Goal: Navigation & Orientation: Find specific page/section

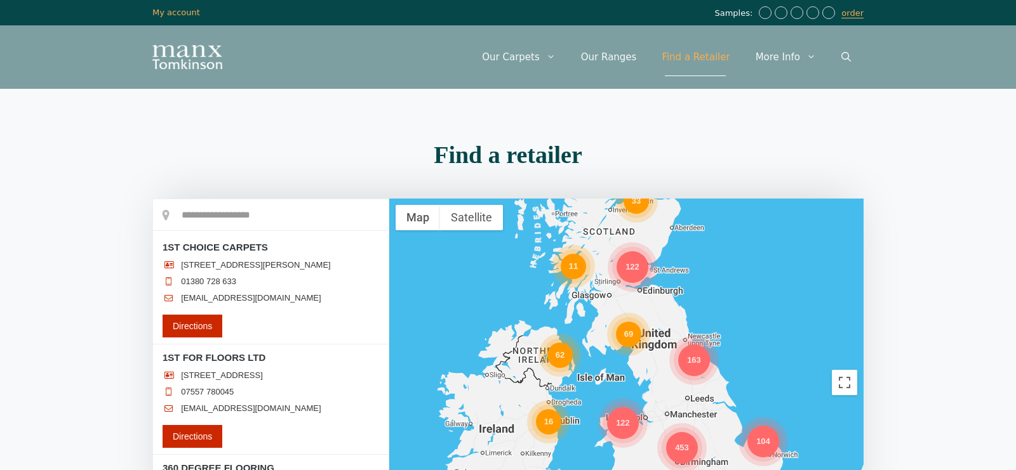
click at [216, 211] on input "text" at bounding box center [270, 215] width 235 height 32
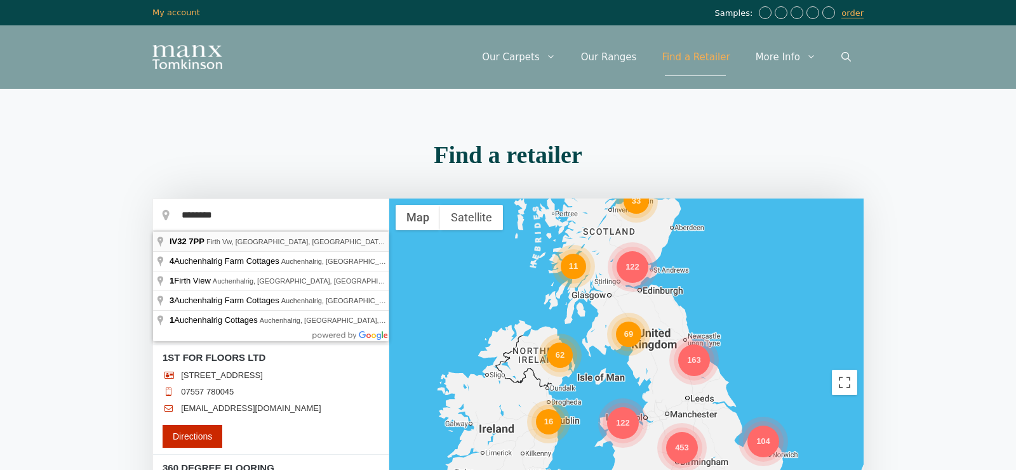
type input "**********"
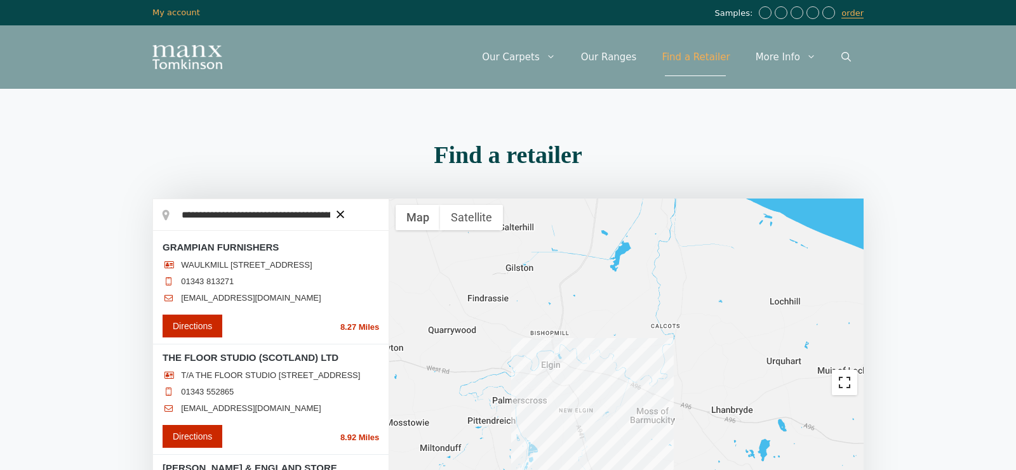
click at [844, 381] on button "Toggle fullscreen view" at bounding box center [844, 382] width 25 height 25
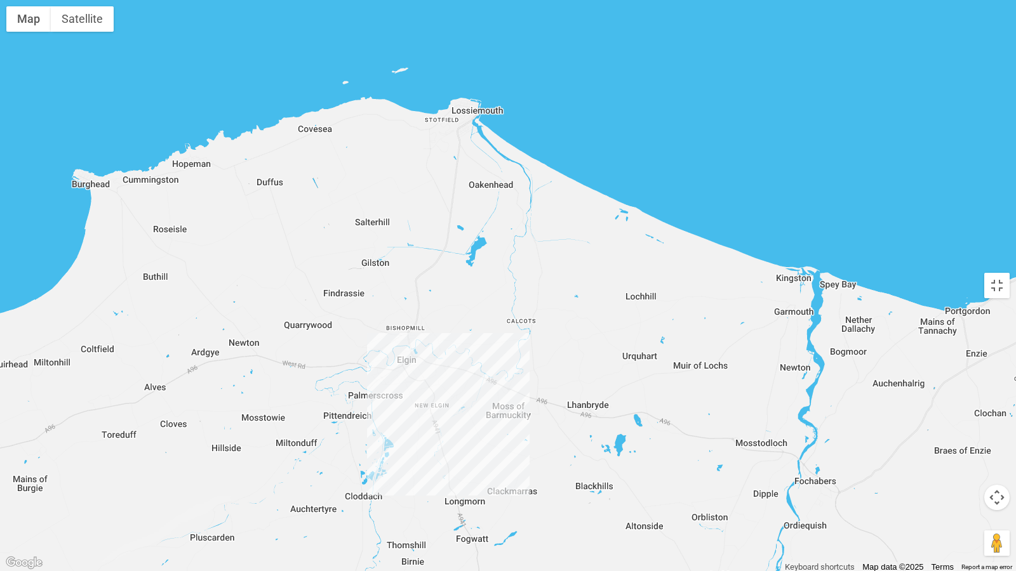
drag, startPoint x: 632, startPoint y: 202, endPoint x: 606, endPoint y: 295, distance: 97.0
click at [606, 295] on div at bounding box center [508, 285] width 1016 height 571
click at [732, 407] on div at bounding box center [508, 285] width 1016 height 571
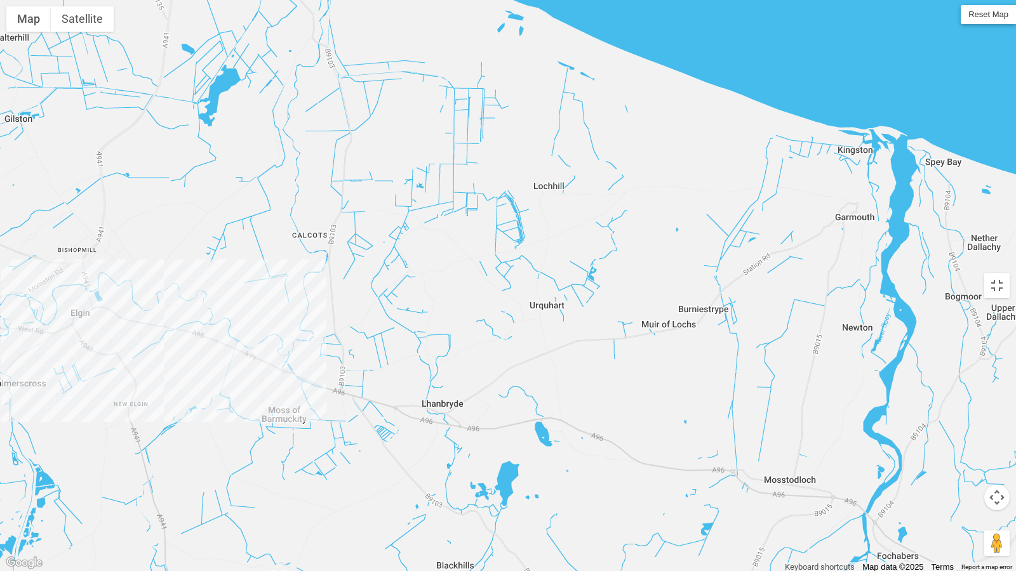
click at [771, 323] on div at bounding box center [508, 285] width 1016 height 571
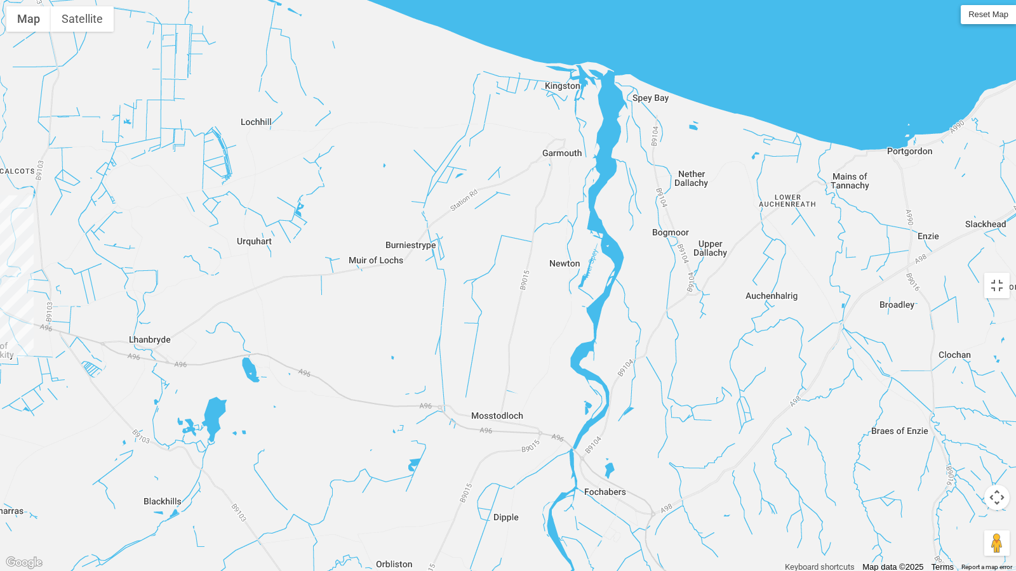
drag, startPoint x: 545, startPoint y: 279, endPoint x: 251, endPoint y: 215, distance: 300.2
click at [251, 215] on div at bounding box center [508, 285] width 1016 height 571
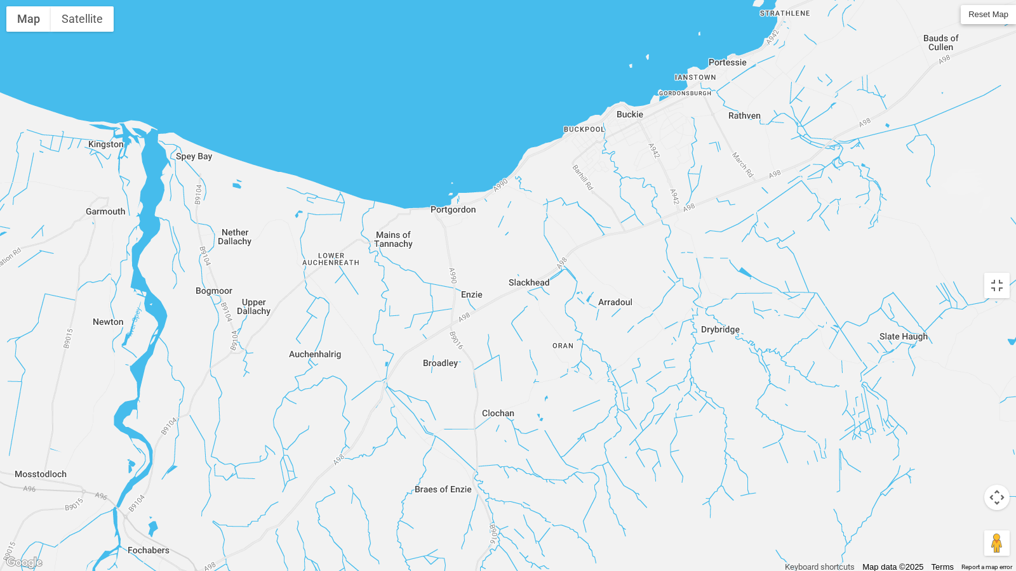
drag, startPoint x: 803, startPoint y: 297, endPoint x: 348, endPoint y: 356, distance: 458.9
click at [348, 356] on div at bounding box center [508, 285] width 1016 height 571
click at [980, 16] on span "Reset Map" at bounding box center [987, 14] width 55 height 19
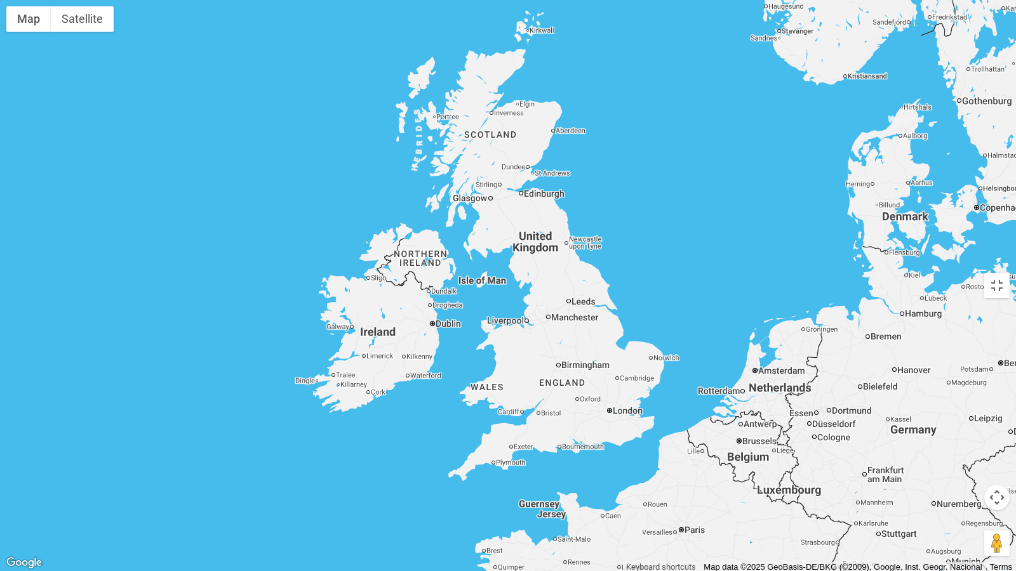
click at [529, 113] on div at bounding box center [508, 285] width 1016 height 571
click at [675, 232] on div at bounding box center [508, 285] width 1016 height 571
click at [56, 439] on div at bounding box center [508, 285] width 1016 height 571
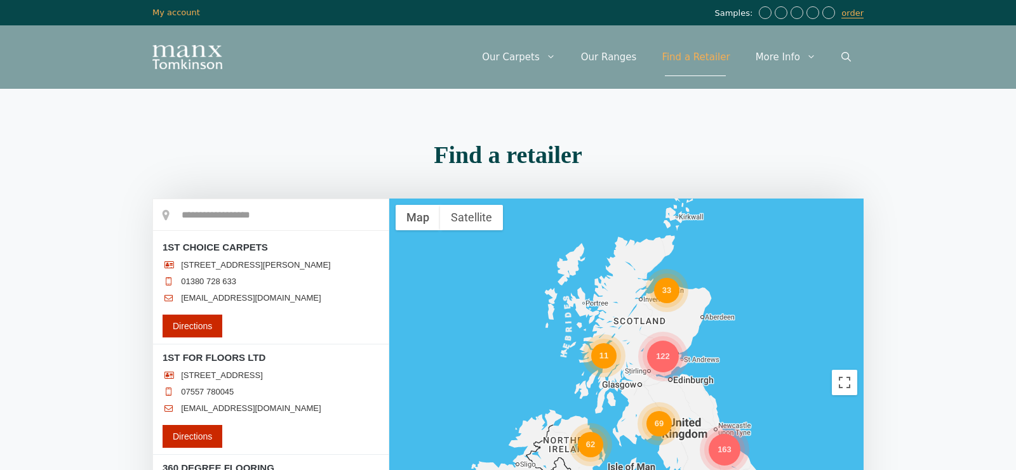
drag, startPoint x: 657, startPoint y: 228, endPoint x: 694, endPoint y: 320, distance: 99.4
click at [694, 320] on div "298 69 580 163 453 62 122 33 16 72 104 80 122 11" at bounding box center [626, 383] width 474 height 368
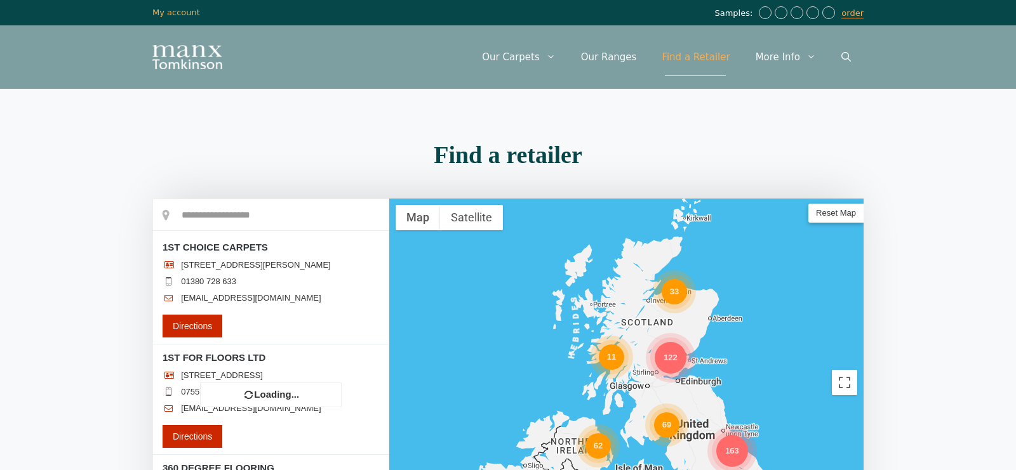
click at [734, 348] on div "298 69 580 163 453 62 122 33 16 72 104 80 122 11" at bounding box center [626, 383] width 474 height 368
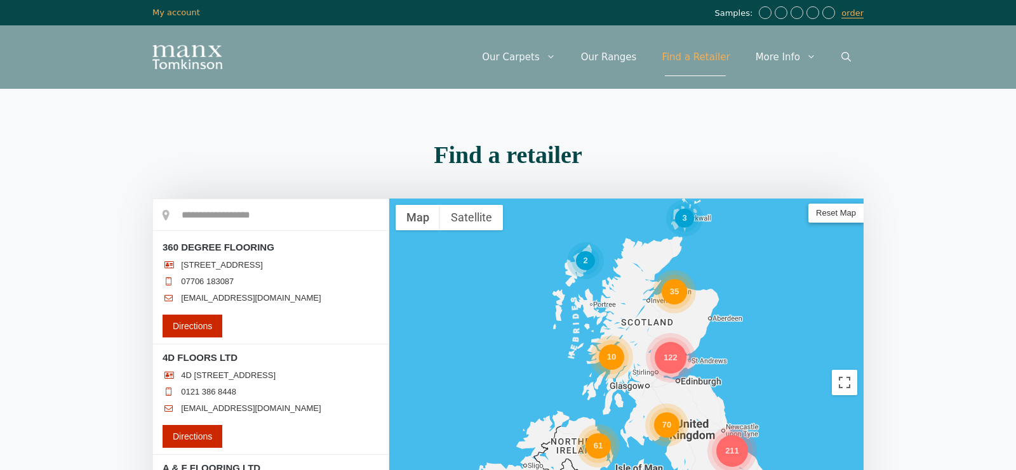
click at [672, 291] on div "35" at bounding box center [673, 291] width 25 height 25
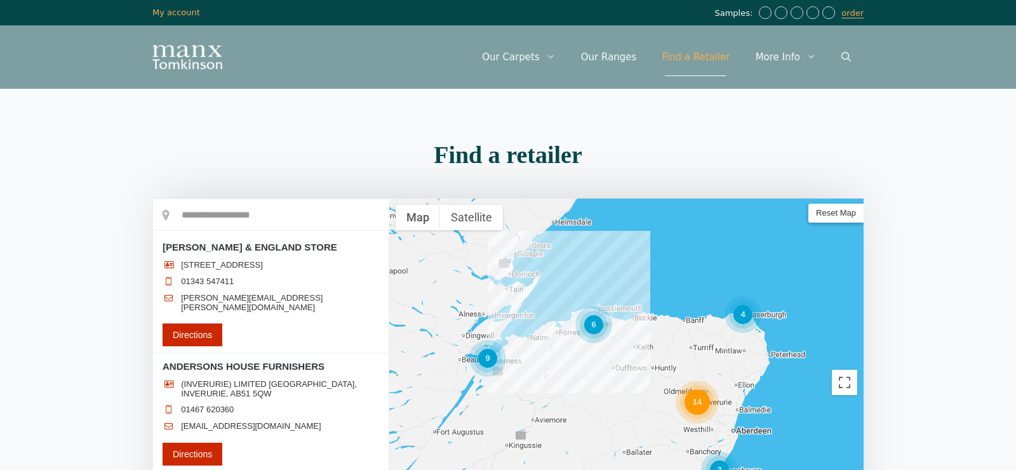
click at [962, 173] on section "Find a retailer Loading..." at bounding box center [508, 369] width 1016 height 467
drag, startPoint x: 955, startPoint y: 180, endPoint x: 915, endPoint y: 201, distance: 45.4
click at [929, 193] on section "Find a retailer Loading..." at bounding box center [508, 369] width 1016 height 467
click at [613, 357] on div "6 14 4 6 3 9 3" at bounding box center [626, 383] width 474 height 368
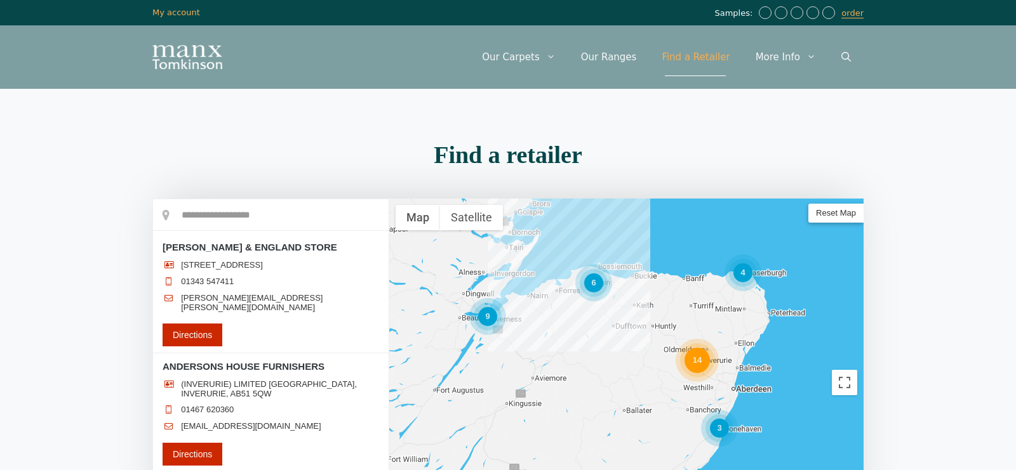
drag, startPoint x: 618, startPoint y: 372, endPoint x: 619, endPoint y: 329, distance: 42.5
click at [619, 329] on div "6 14 4 6 3 9 3" at bounding box center [626, 383] width 474 height 368
click at [698, 360] on div "14" at bounding box center [696, 359] width 25 height 25
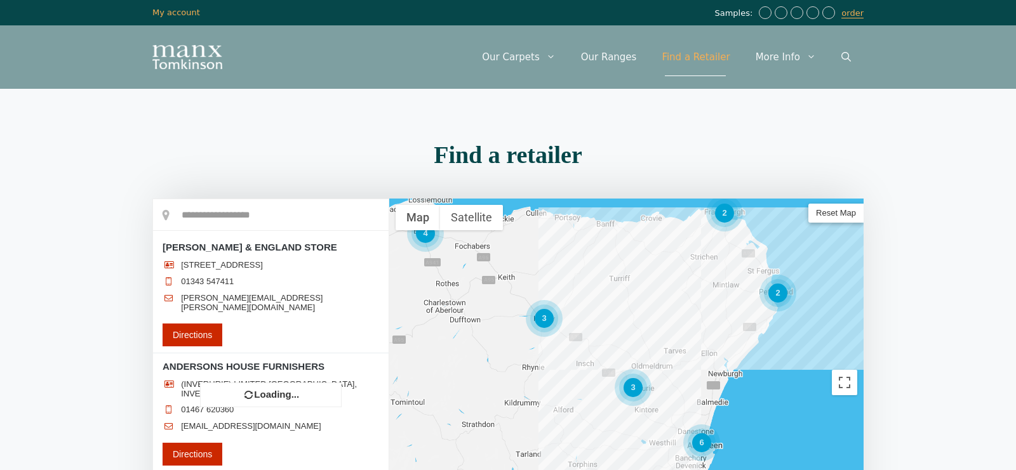
click at [698, 360] on div "4 3 2 6 3 2 3 2" at bounding box center [626, 383] width 474 height 368
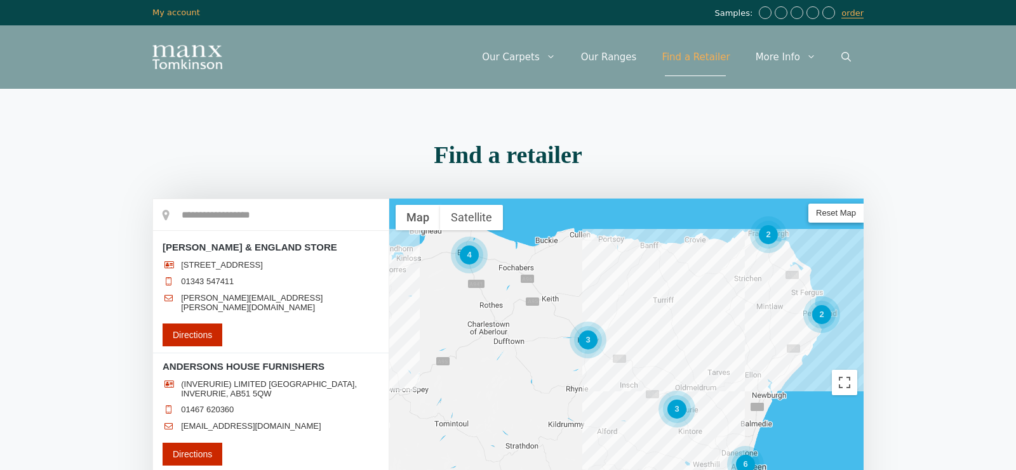
drag, startPoint x: 486, startPoint y: 355, endPoint x: 530, endPoint y: 378, distance: 49.4
click at [530, 378] on div "4 3 2 6 2 3" at bounding box center [626, 383] width 474 height 368
drag, startPoint x: 530, startPoint y: 378, endPoint x: 558, endPoint y: 357, distance: 34.9
click at [552, 361] on div "4 3 2 6 2 3" at bounding box center [626, 383] width 474 height 368
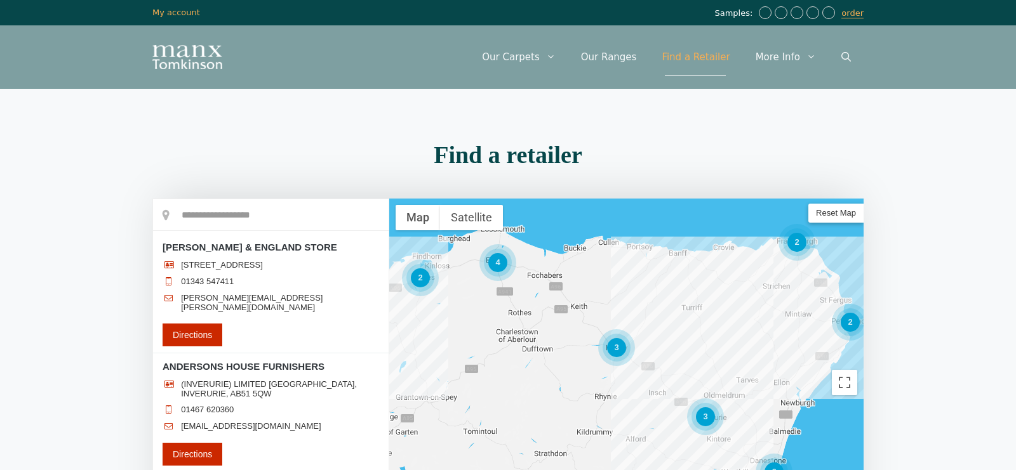
drag, startPoint x: 587, startPoint y: 327, endPoint x: 587, endPoint y: 359, distance: 31.7
click at [587, 359] on div "4 3 2 6 2 3 2" at bounding box center [626, 383] width 474 height 368
click at [696, 289] on div "4 3 2 6 2 3 2" at bounding box center [626, 383] width 474 height 368
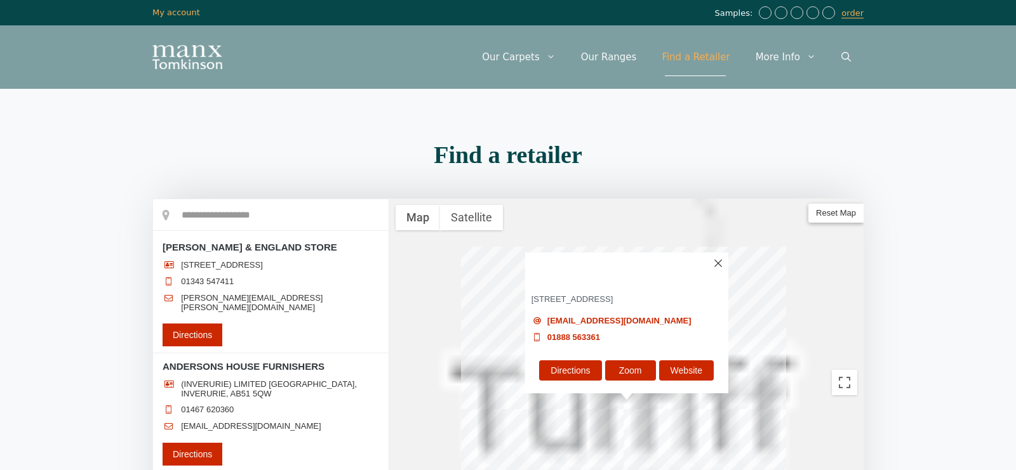
scroll to position [466, 0]
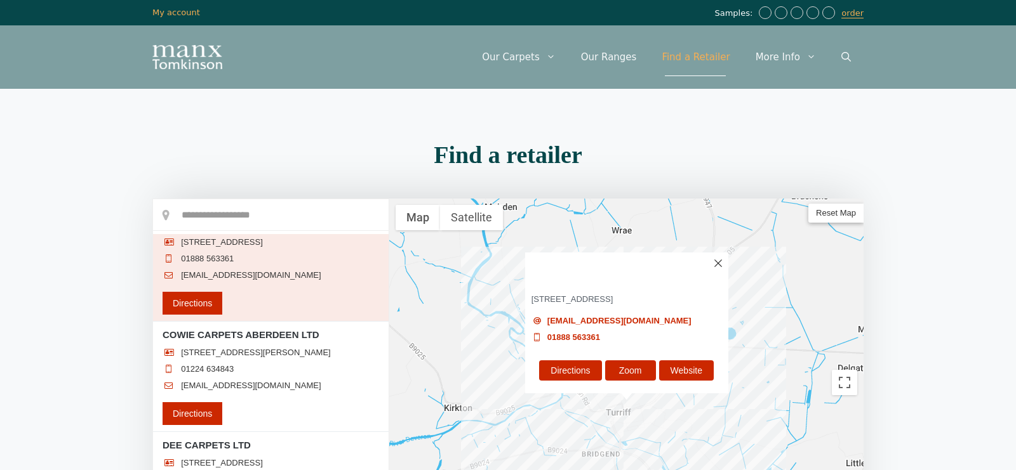
click at [718, 263] on img at bounding box center [717, 264] width 8 height 8
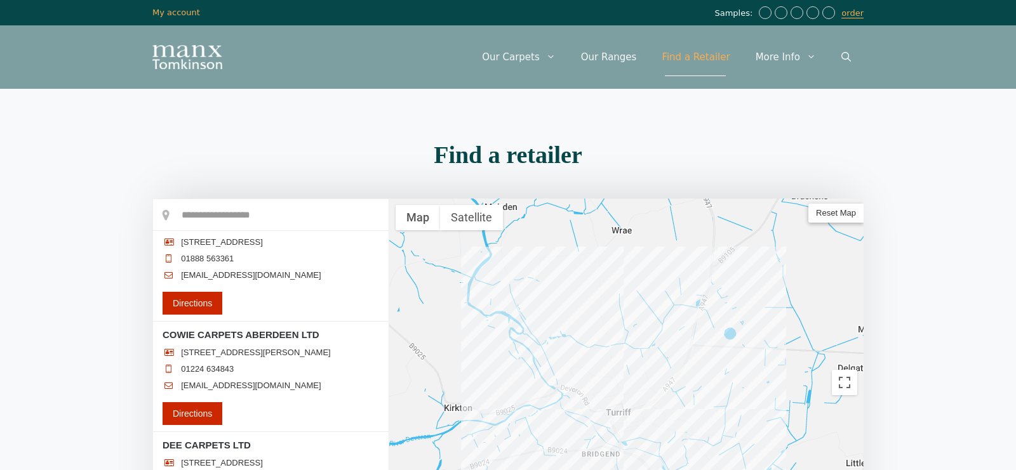
drag, startPoint x: 741, startPoint y: 314, endPoint x: 703, endPoint y: 304, distance: 39.4
click at [703, 304] on div at bounding box center [626, 383] width 474 height 368
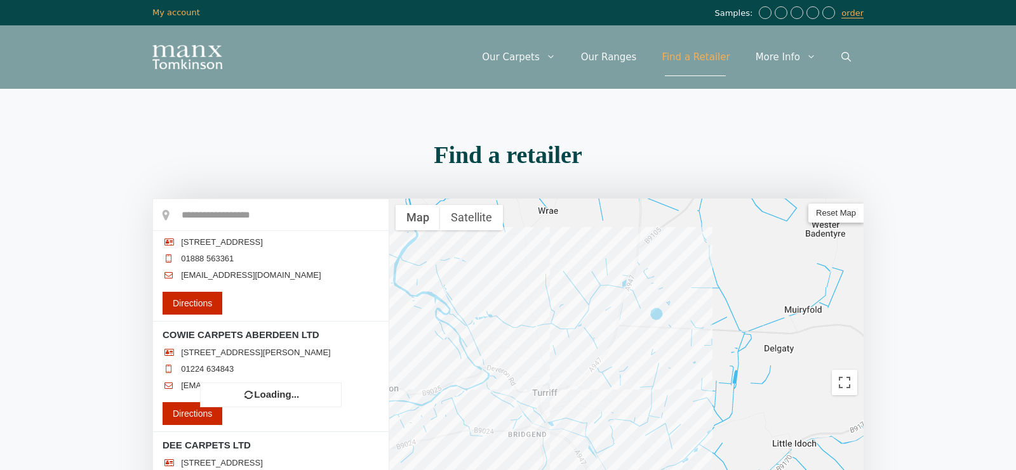
scroll to position [0, 0]
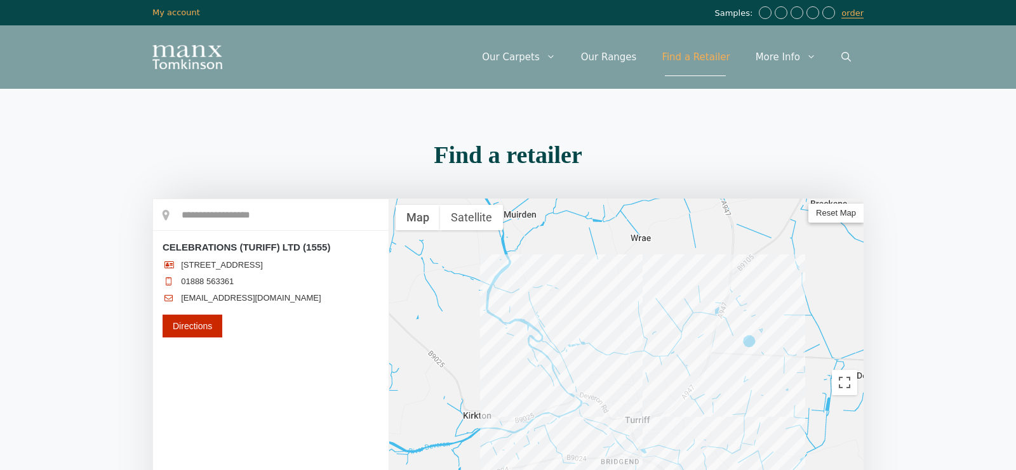
drag, startPoint x: 612, startPoint y: 284, endPoint x: 722, endPoint y: 322, distance: 116.4
click at [722, 322] on div at bounding box center [626, 383] width 474 height 368
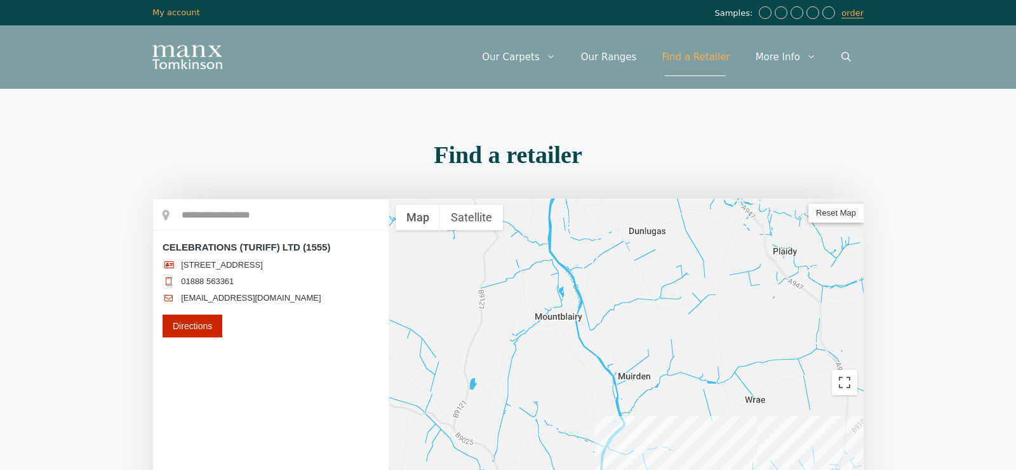
drag, startPoint x: 595, startPoint y: 265, endPoint x: 685, endPoint y: 415, distance: 175.4
click at [685, 415] on div at bounding box center [626, 383] width 474 height 368
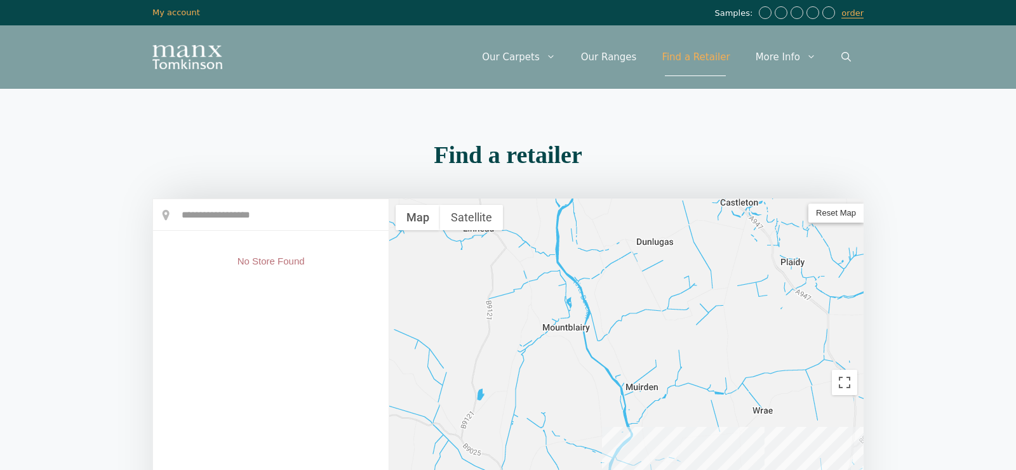
click at [667, 368] on div at bounding box center [626, 383] width 474 height 368
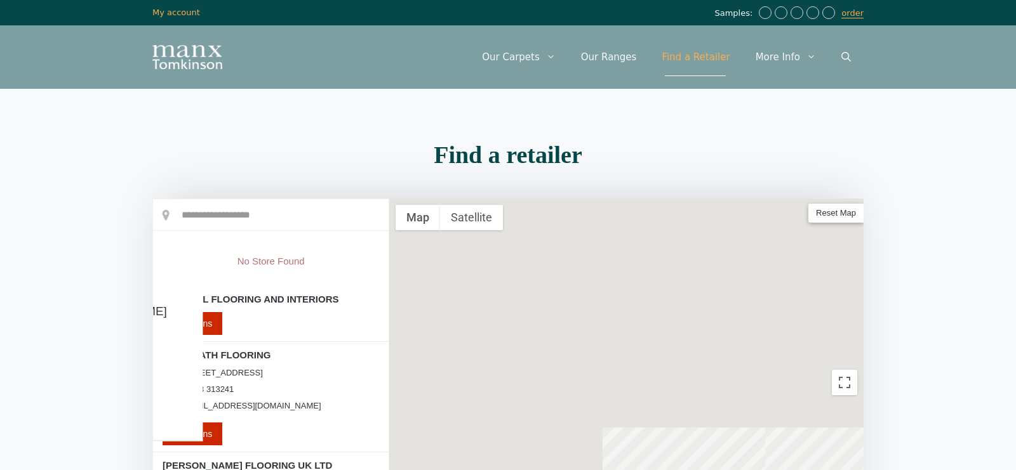
click at [516, 231] on div at bounding box center [626, 383] width 474 height 368
click at [274, 211] on input "text" at bounding box center [270, 215] width 235 height 32
click at [237, 213] on input "text" at bounding box center [270, 215] width 235 height 32
click at [191, 217] on input "text" at bounding box center [270, 215] width 235 height 32
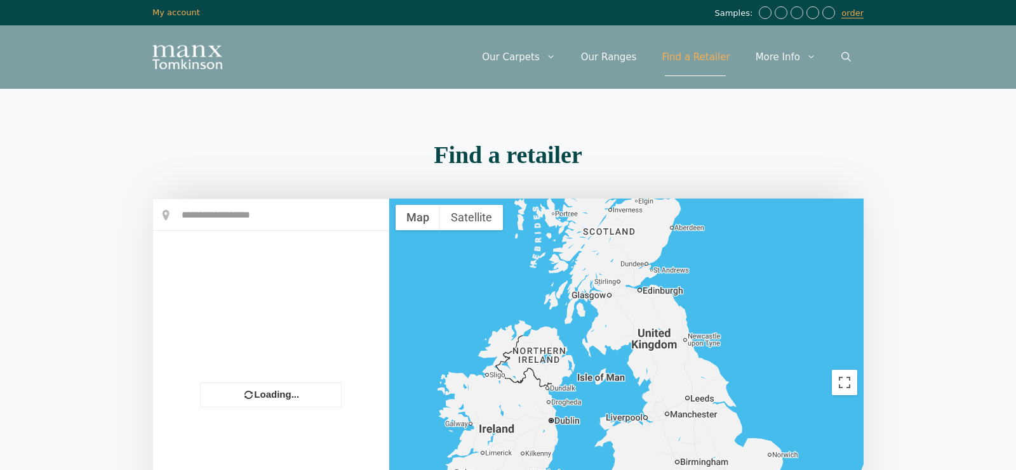
drag, startPoint x: 120, startPoint y: 297, endPoint x: 145, endPoint y: 293, distance: 25.8
click at [133, 295] on section "Find a retailer Loading... OPEN ALL × Store Direction +" at bounding box center [508, 369] width 1016 height 467
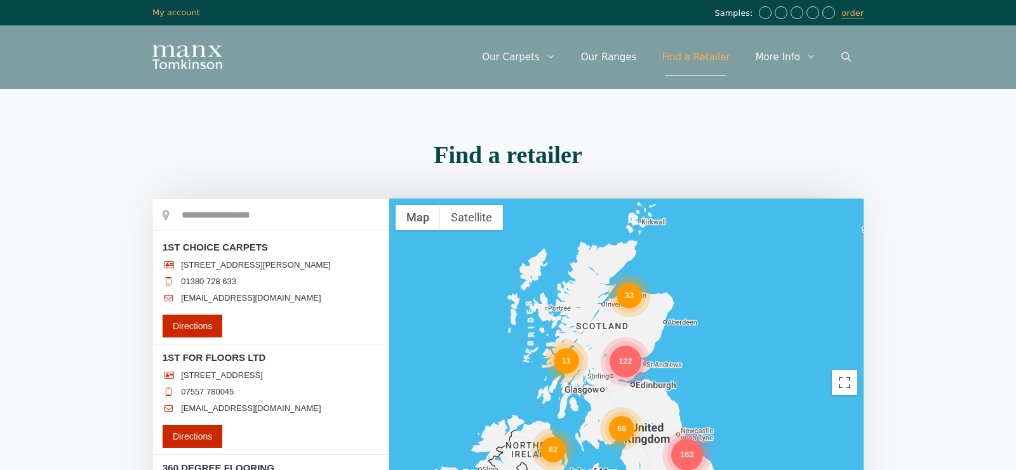
drag, startPoint x: 641, startPoint y: 212, endPoint x: 636, endPoint y: 316, distance: 104.2
click at [636, 308] on div "33" at bounding box center [628, 295] width 25 height 25
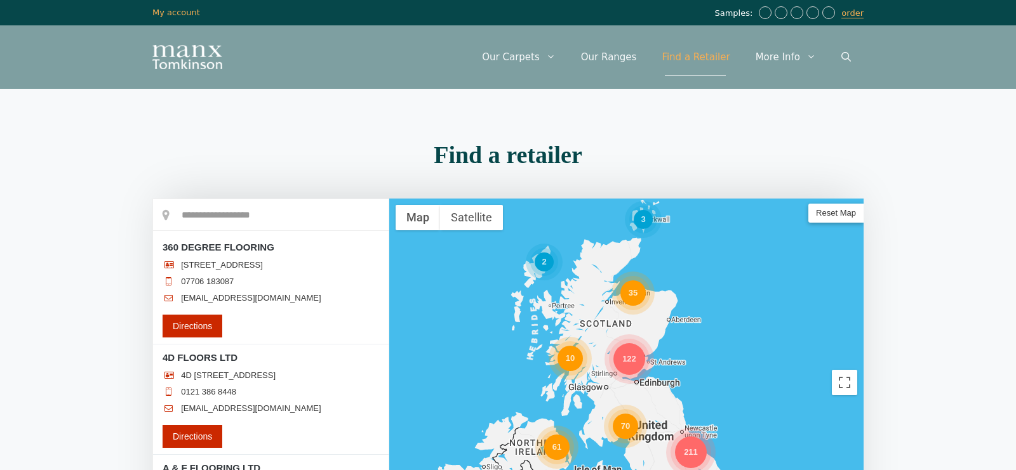
drag, startPoint x: 738, startPoint y: 341, endPoint x: 748, endPoint y: 307, distance: 36.4
click at [748, 307] on div "70 300 211 68 61 35 17 122 97 10 2 3" at bounding box center [626, 383] width 474 height 368
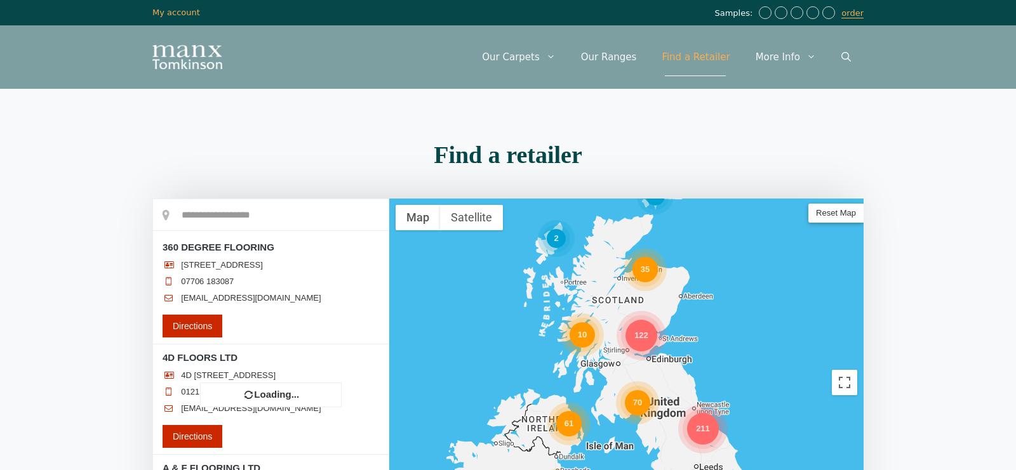
click at [641, 269] on div "70 300 211 68 61 35 17 122 97 10 2 3" at bounding box center [626, 383] width 474 height 368
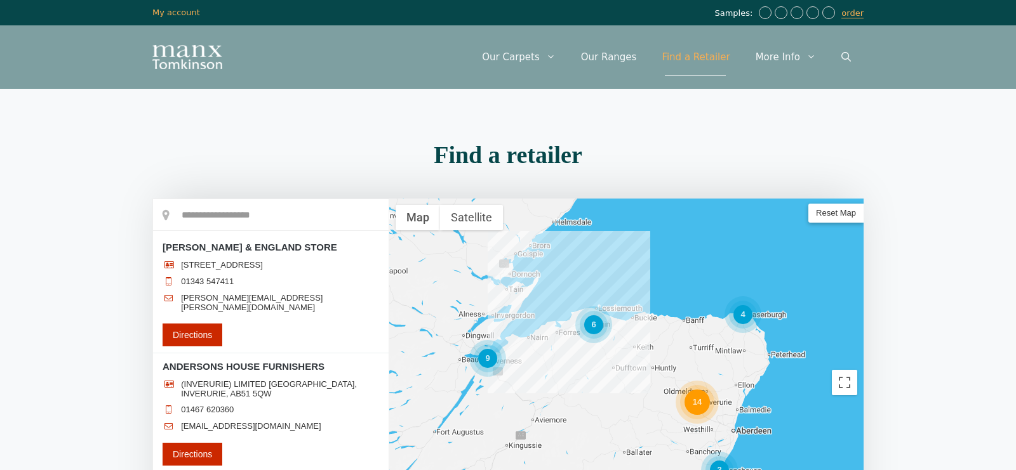
click at [696, 402] on div "14" at bounding box center [696, 402] width 25 height 25
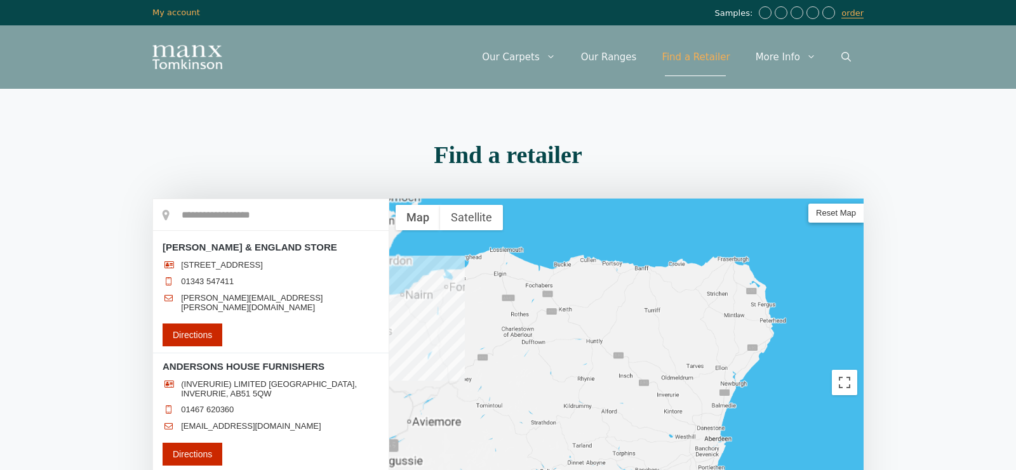
click at [696, 402] on div at bounding box center [626, 383] width 474 height 368
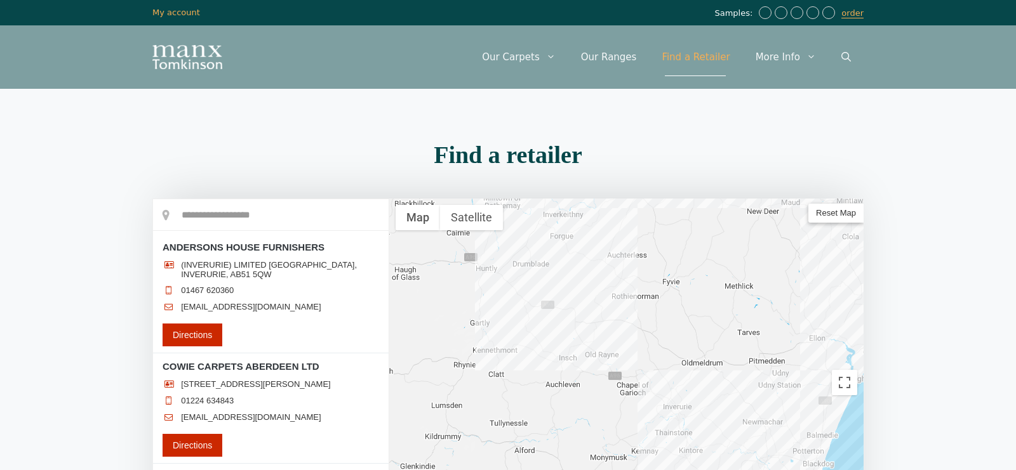
drag, startPoint x: 500, startPoint y: 331, endPoint x: 572, endPoint y: 359, distance: 77.8
click at [572, 359] on div at bounding box center [626, 383] width 474 height 368
click at [663, 383] on div at bounding box center [626, 383] width 474 height 368
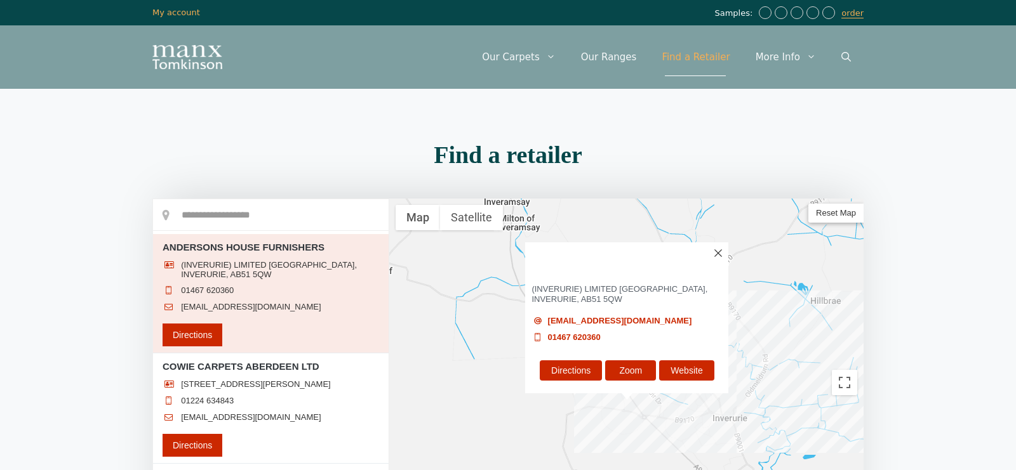
click at [716, 251] on img at bounding box center [718, 253] width 8 height 8
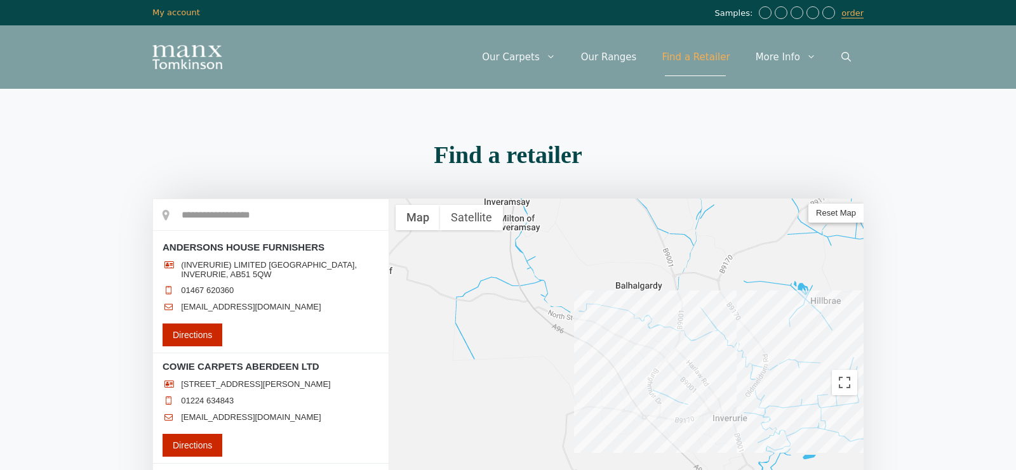
click at [839, 211] on span "Reset Map" at bounding box center [835, 213] width 55 height 19
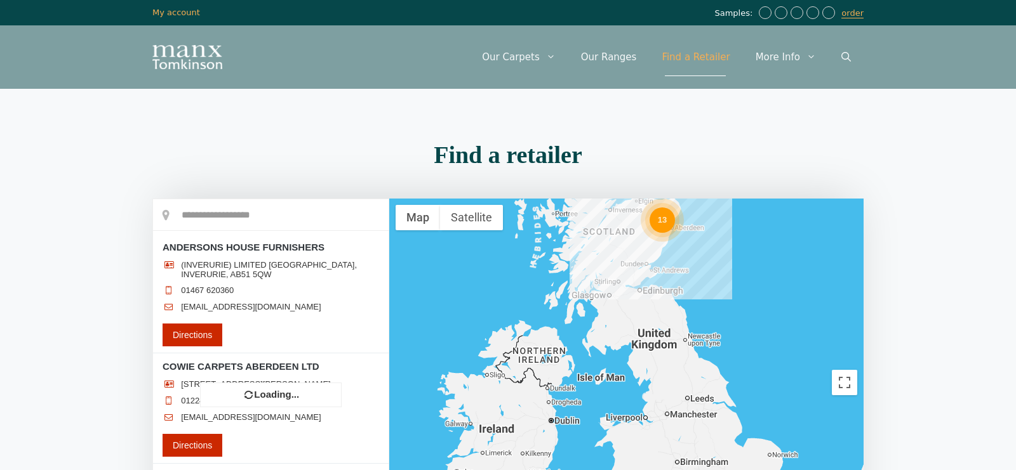
click at [746, 293] on div "13" at bounding box center [626, 383] width 474 height 368
click at [752, 292] on div "13" at bounding box center [626, 383] width 474 height 368
click at [732, 338] on div "13" at bounding box center [626, 383] width 474 height 368
click at [621, 362] on div "13" at bounding box center [626, 383] width 474 height 368
click at [623, 272] on div "13" at bounding box center [626, 383] width 474 height 368
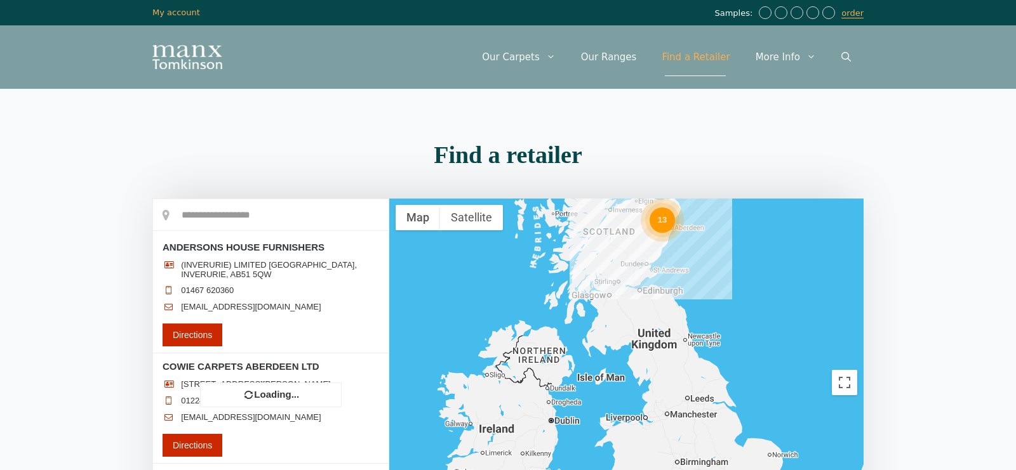
click at [639, 202] on div "13" at bounding box center [626, 383] width 474 height 368
click at [659, 219] on div "13" at bounding box center [626, 383] width 474 height 368
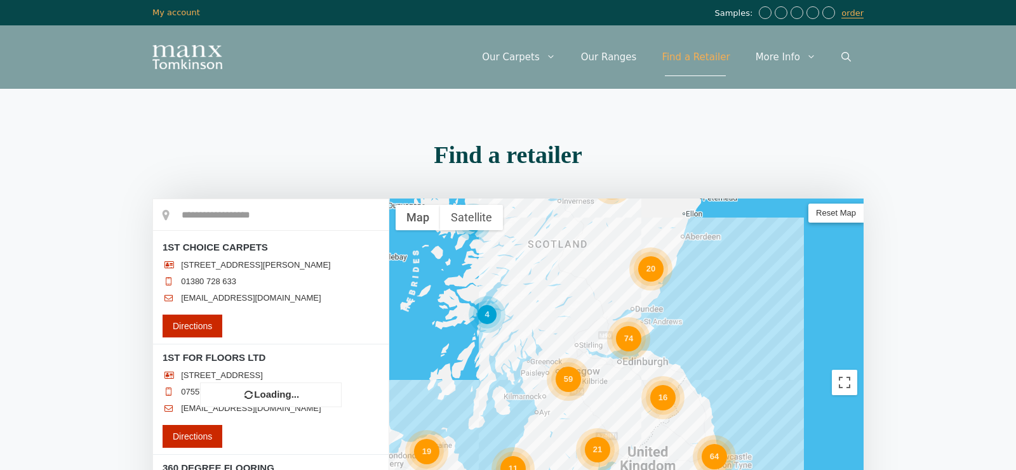
click at [727, 291] on div "74 48 131 64 67 16 59 19 20 18 32 21 10 6 8 31 4 3 11 10 2" at bounding box center [626, 383] width 474 height 368
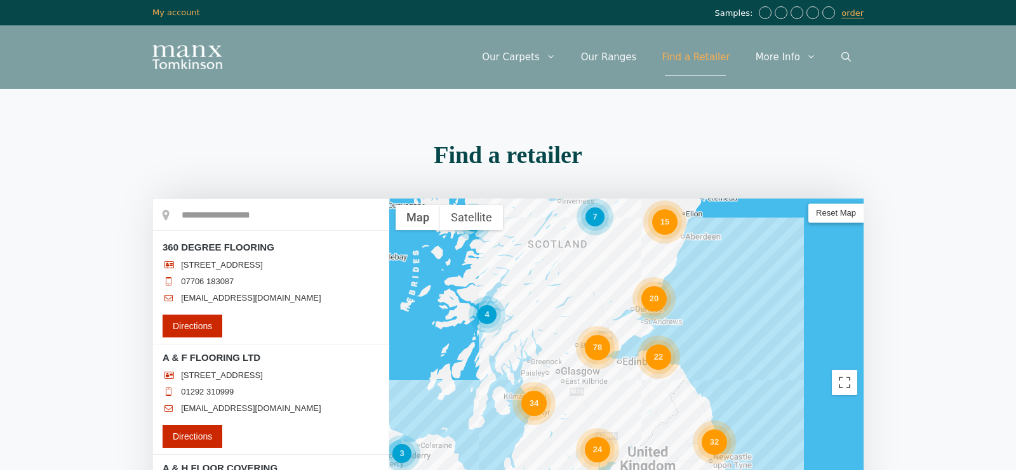
drag, startPoint x: 606, startPoint y: 227, endPoint x: 610, endPoint y: 307, distance: 80.7
click at [608, 308] on div "24 34 38 22 51 31 15 7 78 31 20 4 4 32 2 6 3" at bounding box center [626, 383] width 474 height 368
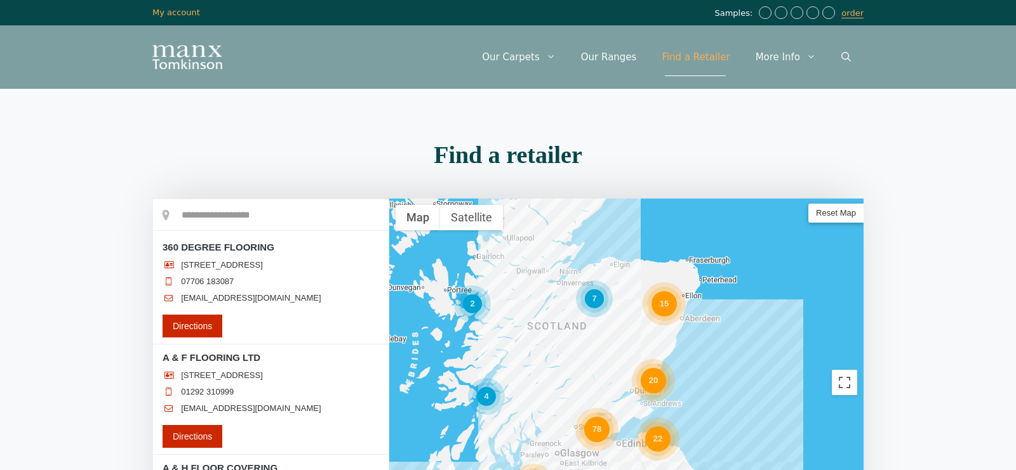
drag, startPoint x: 753, startPoint y: 272, endPoint x: 752, endPoint y: 355, distance: 83.2
click at [753, 355] on div "24 34 38 22 51 31 15 7 78 31 20 4 4 32 2 6 3" at bounding box center [626, 383] width 474 height 368
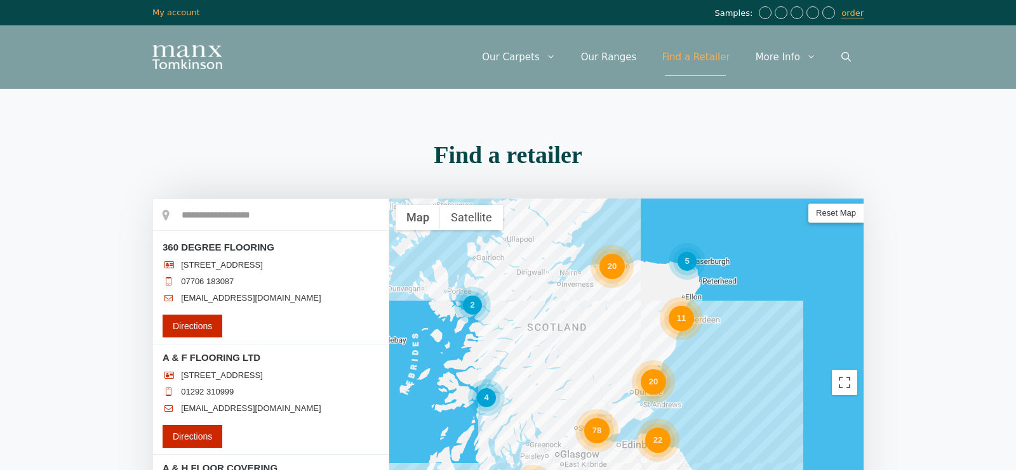
click at [610, 268] on div "20" at bounding box center [611, 266] width 25 height 25
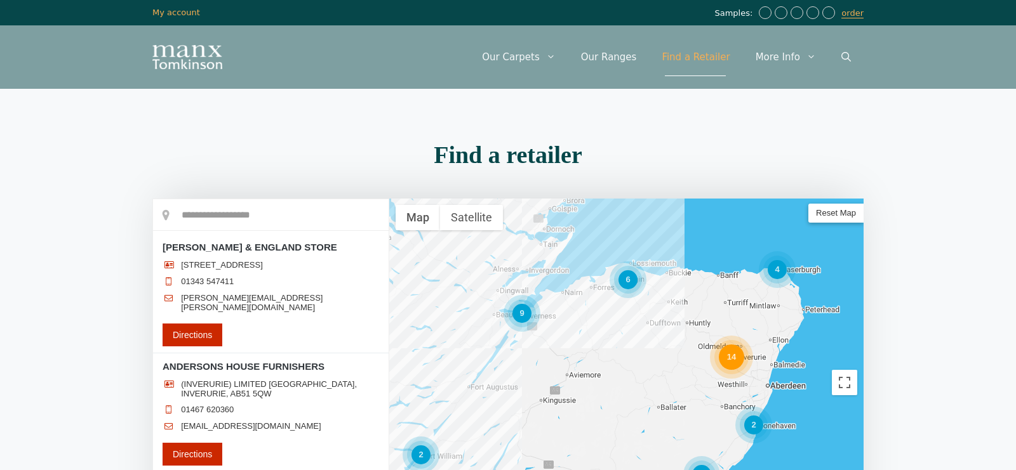
drag, startPoint x: 641, startPoint y: 410, endPoint x: 639, endPoint y: 338, distance: 71.8
click at [639, 338] on div "6 14 4 6 9 2 2" at bounding box center [626, 383] width 474 height 368
click at [630, 281] on div "6" at bounding box center [627, 278] width 19 height 19
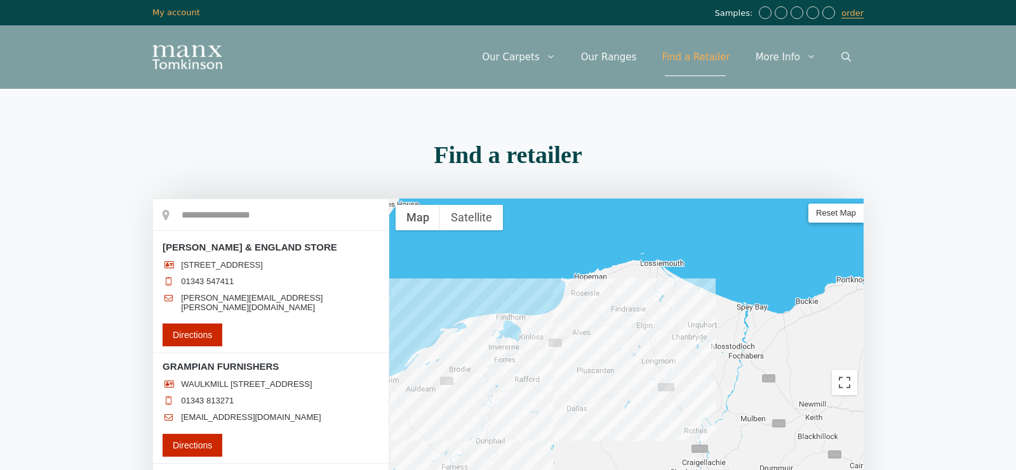
drag, startPoint x: 743, startPoint y: 393, endPoint x: 698, endPoint y: 354, distance: 59.9
click at [698, 354] on div at bounding box center [626, 383] width 474 height 368
click at [656, 319] on div at bounding box center [626, 383] width 474 height 368
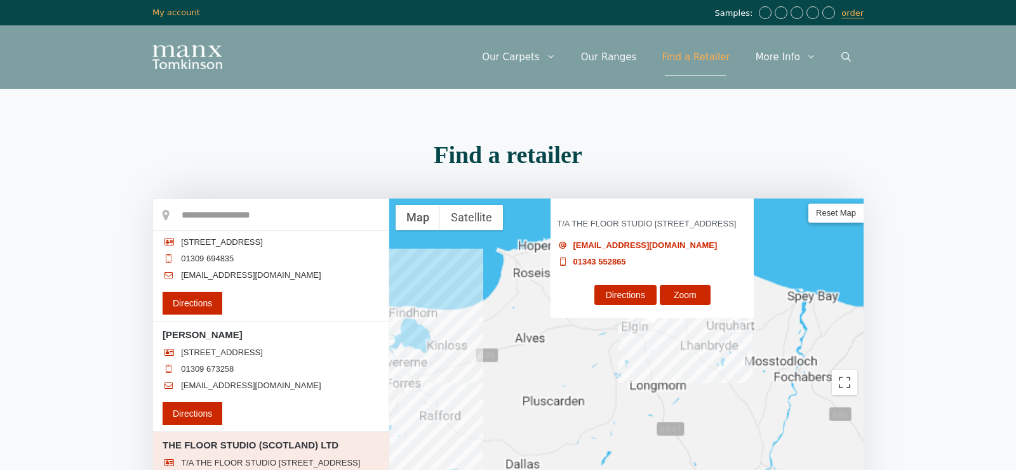
scroll to position [632, 0]
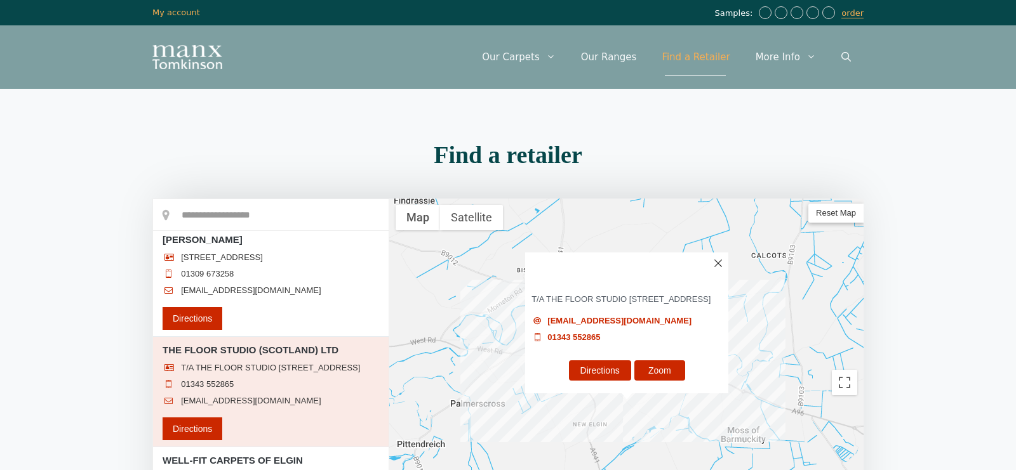
click at [717, 260] on img at bounding box center [718, 264] width 8 height 8
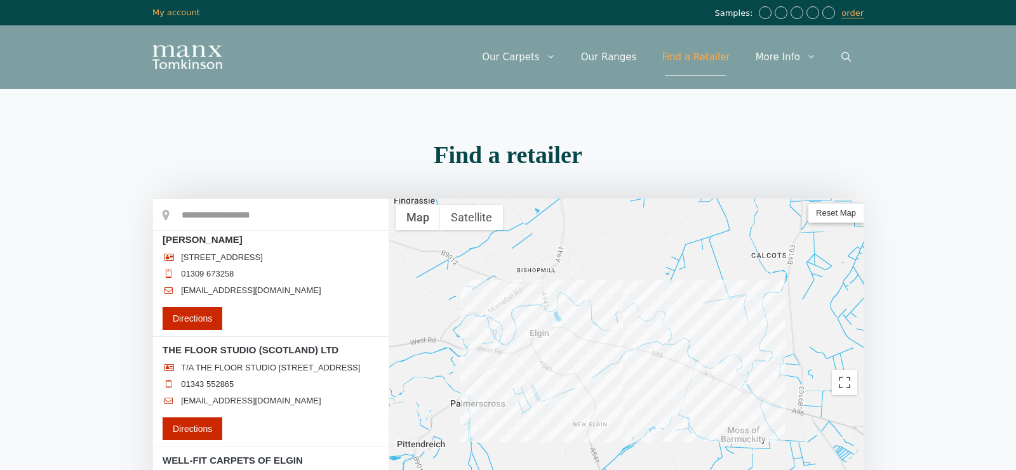
click at [610, 357] on div at bounding box center [626, 383] width 474 height 368
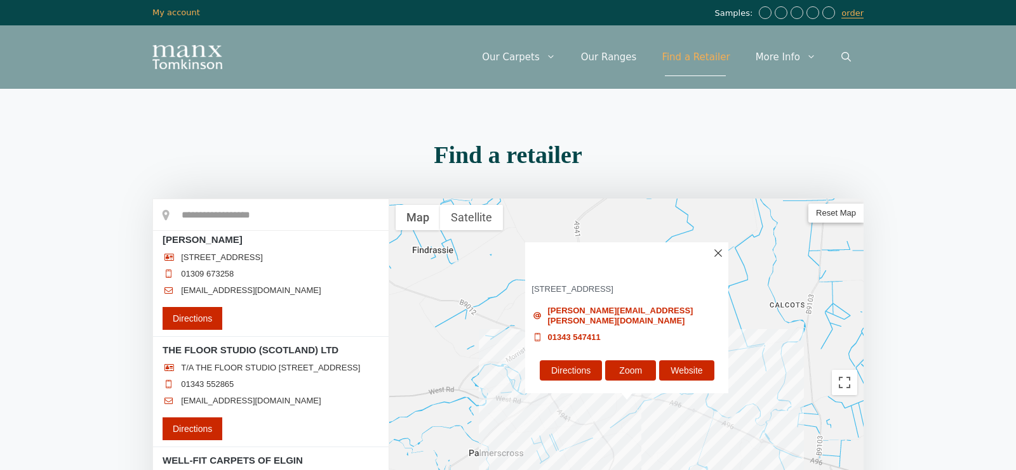
click at [720, 257] on img at bounding box center [718, 253] width 8 height 8
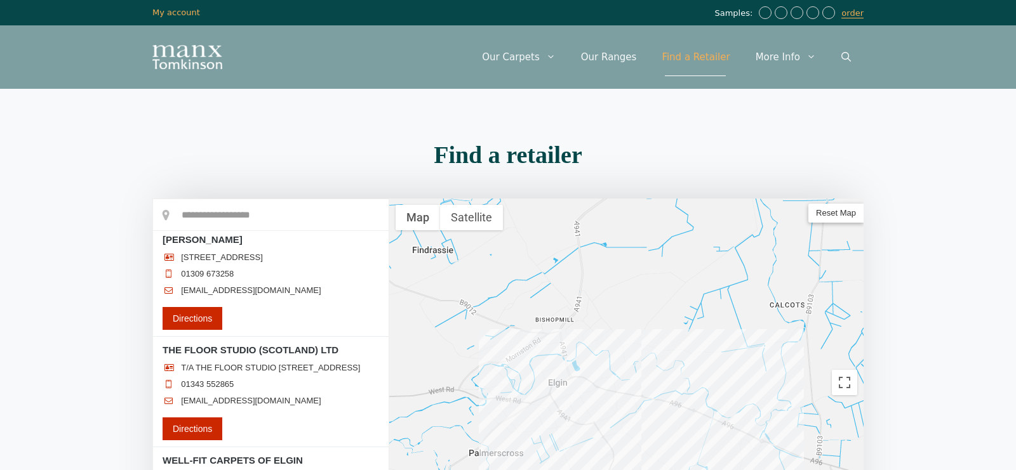
click at [559, 373] on div at bounding box center [626, 383] width 474 height 368
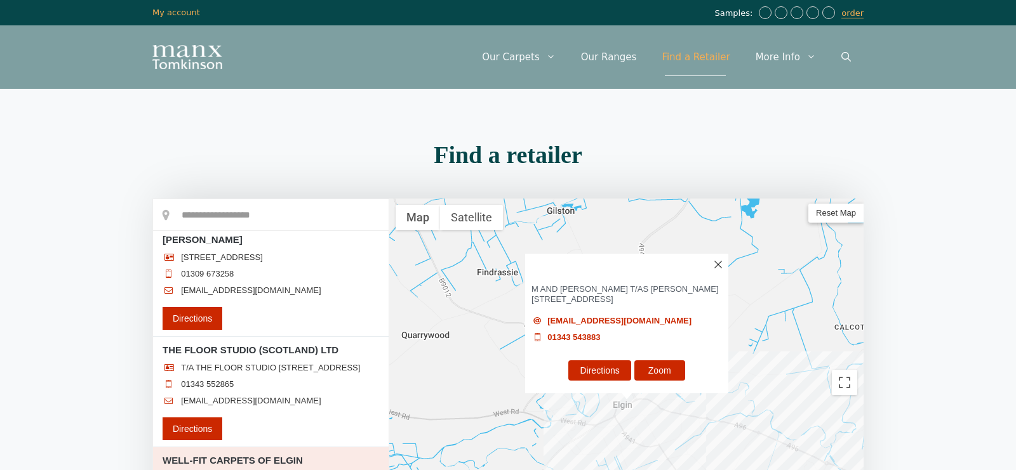
click at [670, 369] on link "Zoom" at bounding box center [658, 371] width 51 height 20
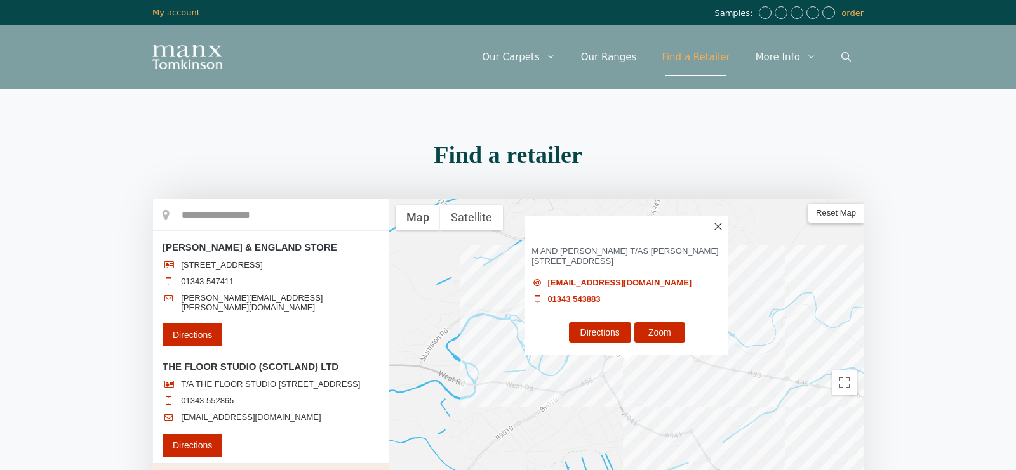
scroll to position [0, 0]
click at [655, 338] on link "Zoom" at bounding box center [658, 332] width 51 height 20
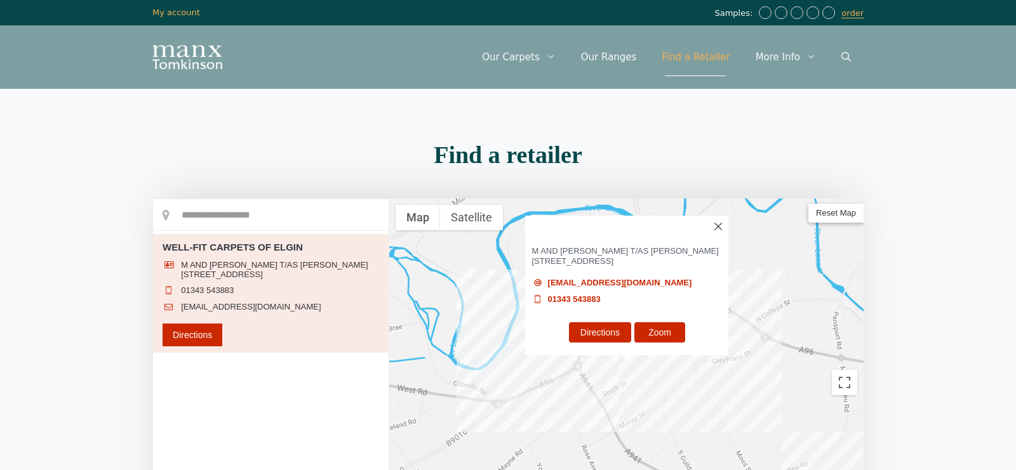
click at [655, 338] on link "Zoom" at bounding box center [659, 332] width 51 height 20
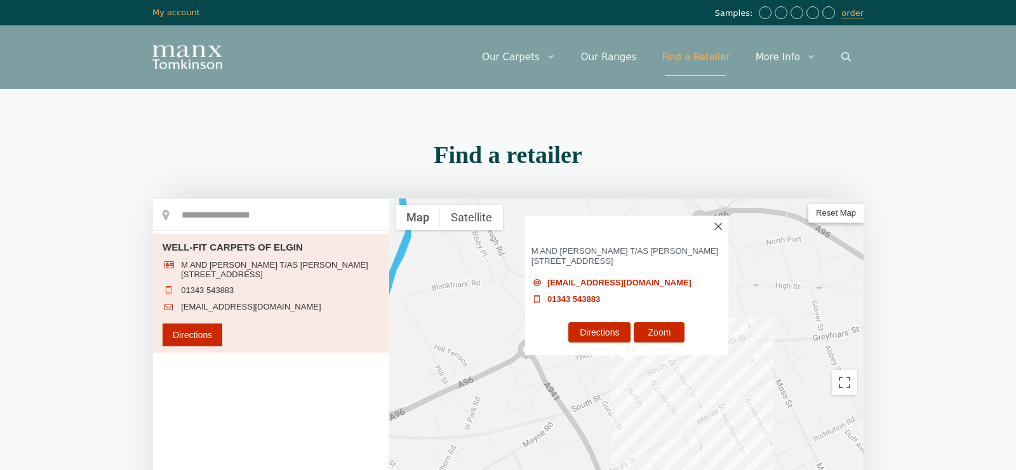
click at [717, 227] on img at bounding box center [717, 227] width 8 height 8
